Goal: Task Accomplishment & Management: Use online tool/utility

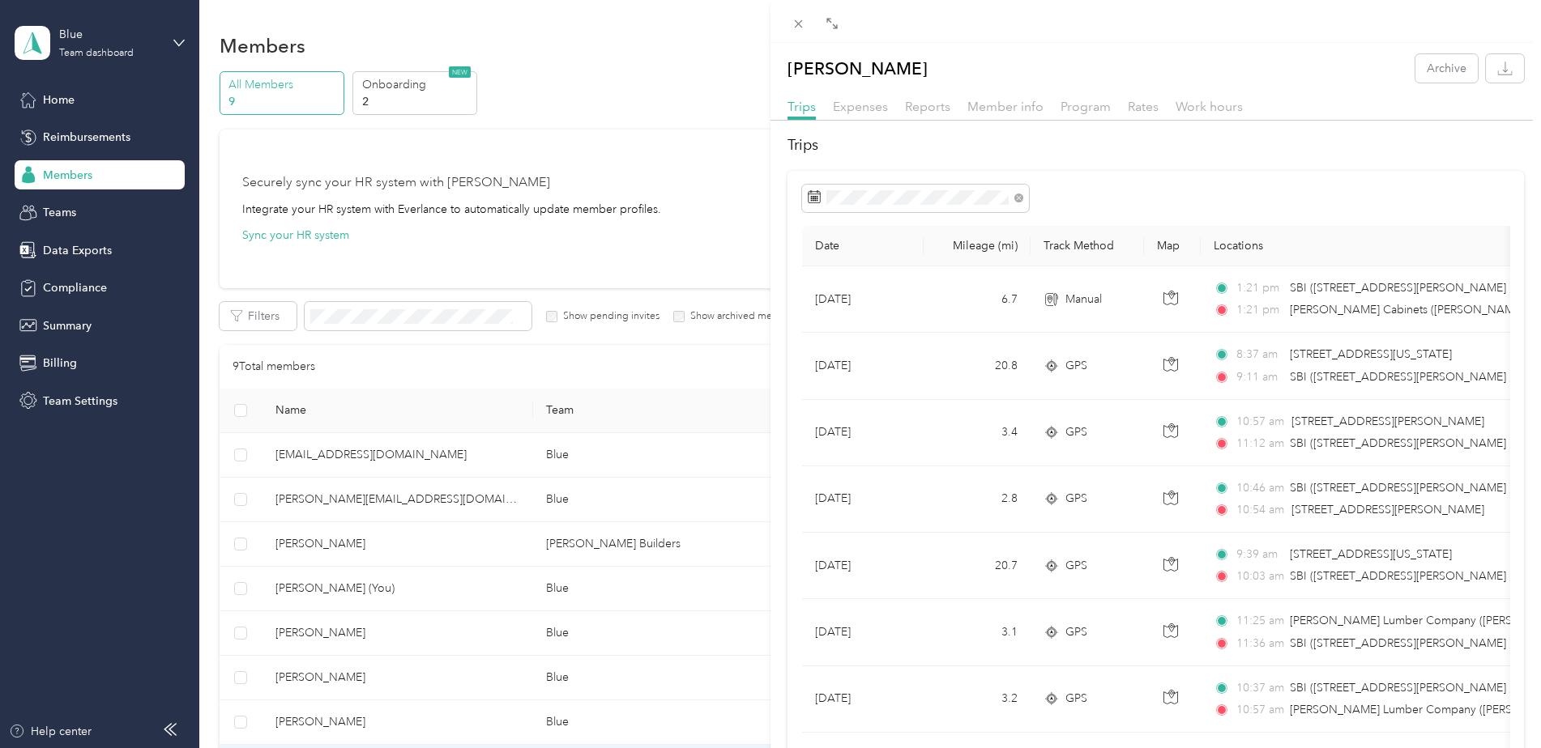
scroll to position [319, 0]
click at [1497, 72] on icon "button" at bounding box center [1504, 68] width 15 height 15
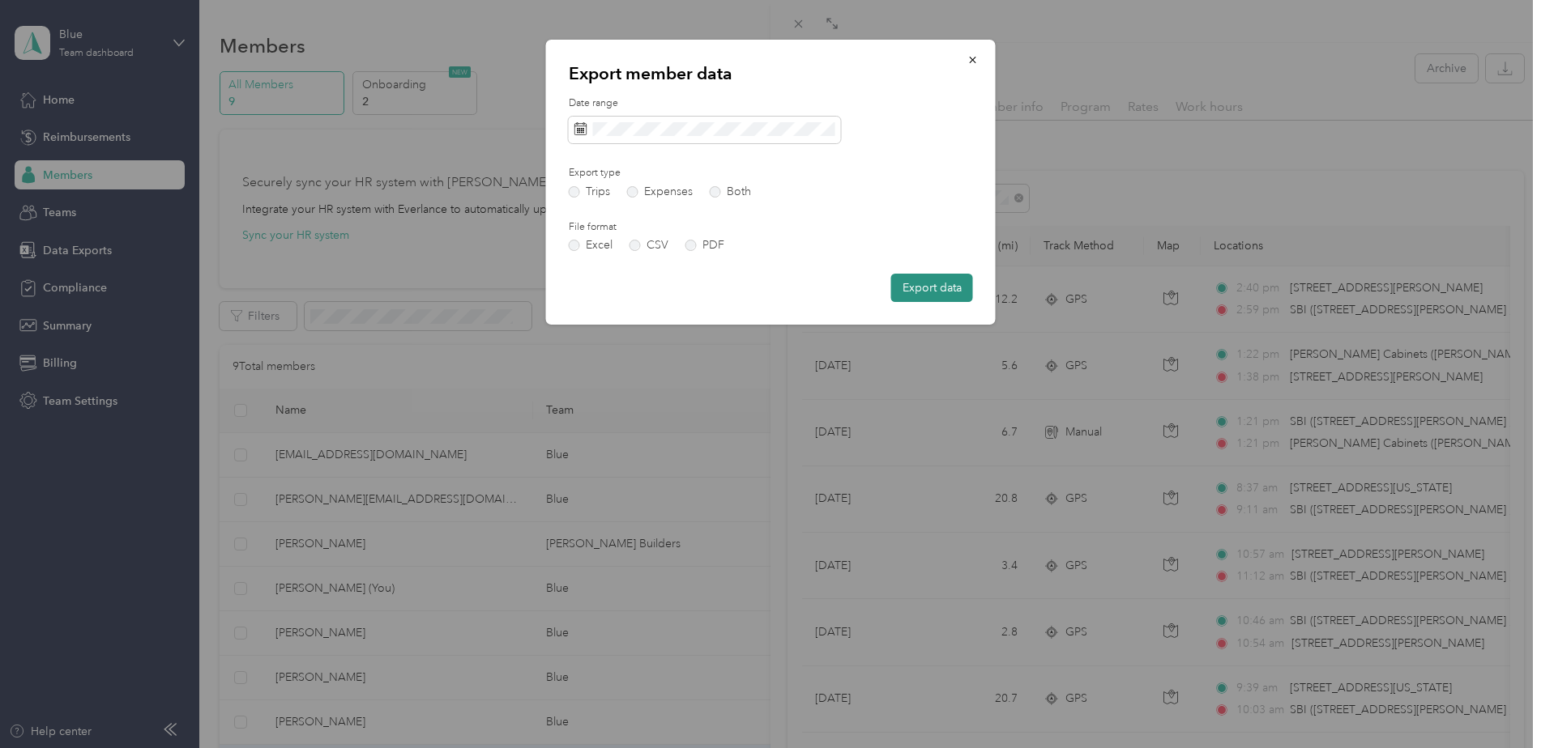
click at [935, 284] on button "Export data" at bounding box center [932, 288] width 82 height 28
